Goal: Transaction & Acquisition: Download file/media

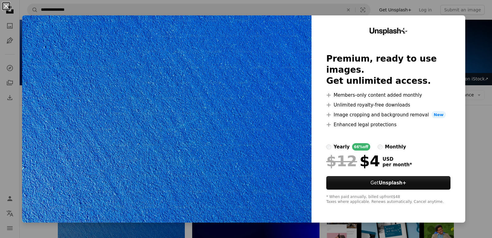
click at [6, 6] on button "An X shape" at bounding box center [5, 5] width 7 height 7
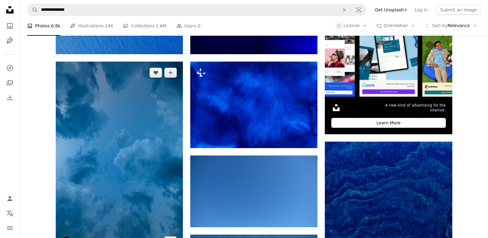
scroll to position [185, 0]
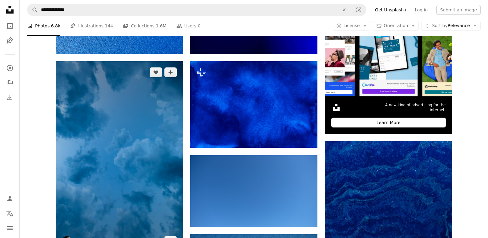
click at [120, 128] on img at bounding box center [119, 156] width 127 height 191
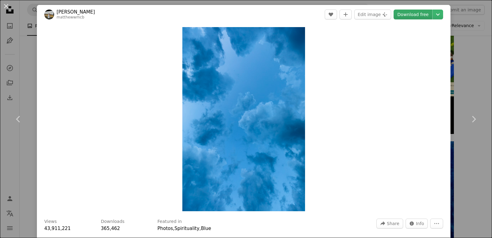
click at [411, 16] on link "Download free" at bounding box center [413, 15] width 39 height 10
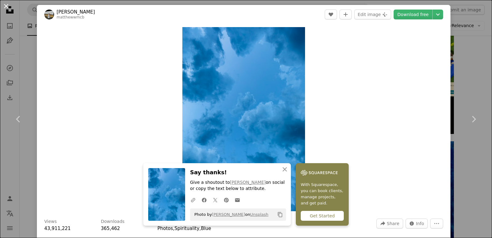
click at [5, 5] on button "An X shape" at bounding box center [5, 5] width 7 height 7
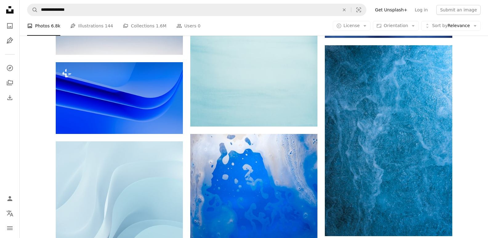
scroll to position [738, 0]
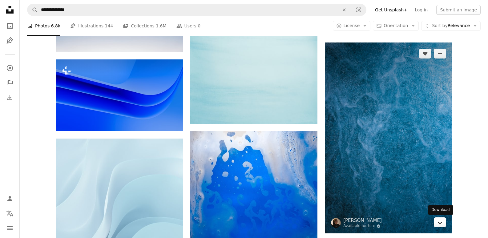
click at [441, 222] on icon "Arrow pointing down" at bounding box center [439, 221] width 5 height 7
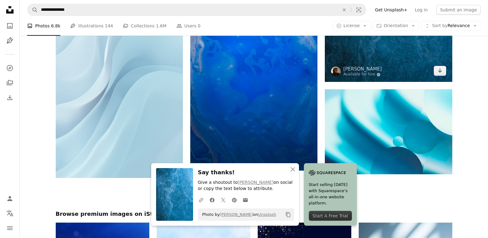
scroll to position [892, 0]
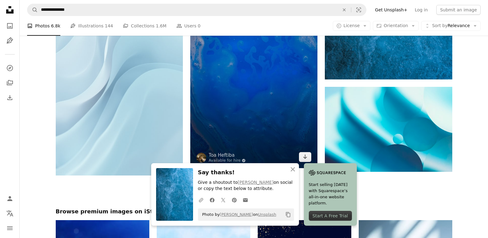
drag, startPoint x: 133, startPoint y: 96, endPoint x: 277, endPoint y: 84, distance: 144.8
click at [277, 84] on img at bounding box center [253, 72] width 127 height 191
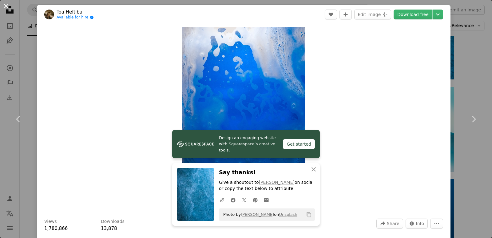
click at [6, 6] on button "An X shape" at bounding box center [5, 5] width 7 height 7
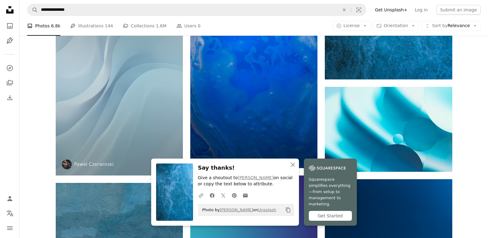
click at [172, 161] on icon "Arrow pointing down" at bounding box center [170, 163] width 5 height 7
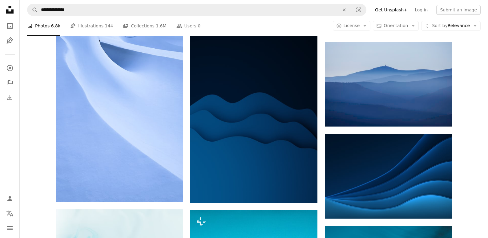
scroll to position [1323, 0]
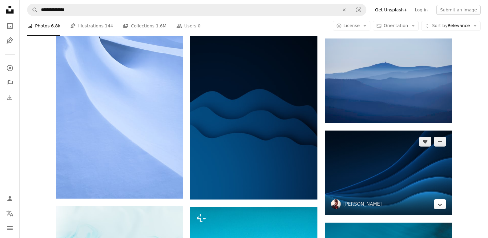
click at [441, 208] on link "Arrow pointing down" at bounding box center [440, 204] width 12 height 10
